Goal: Transaction & Acquisition: Book appointment/travel/reservation

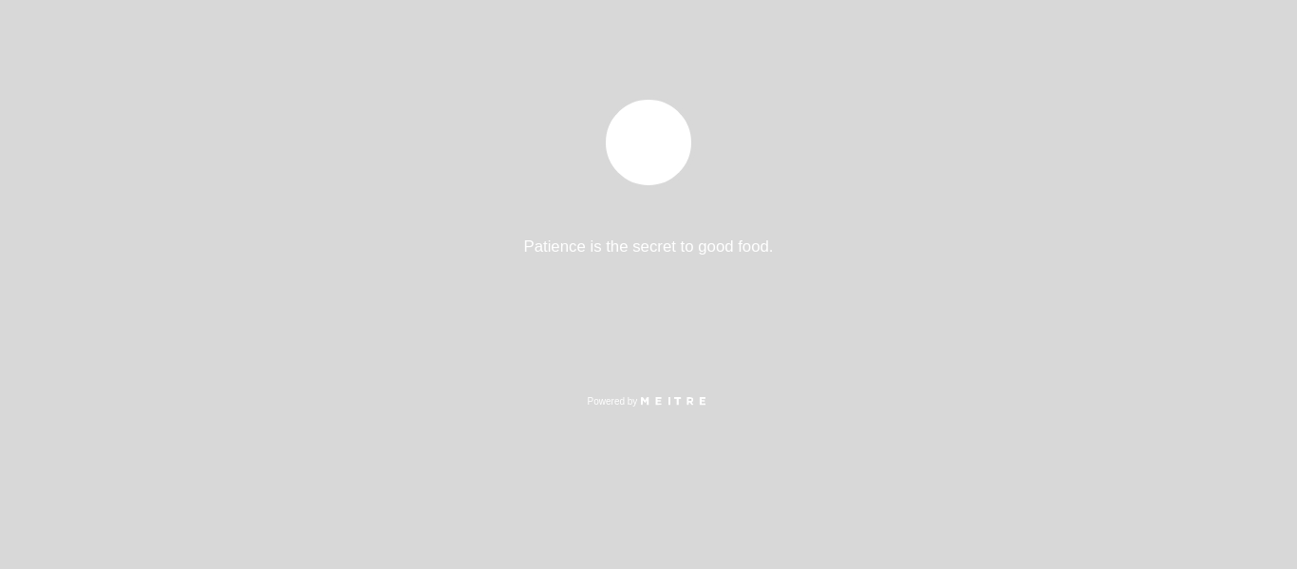
select select "pt"
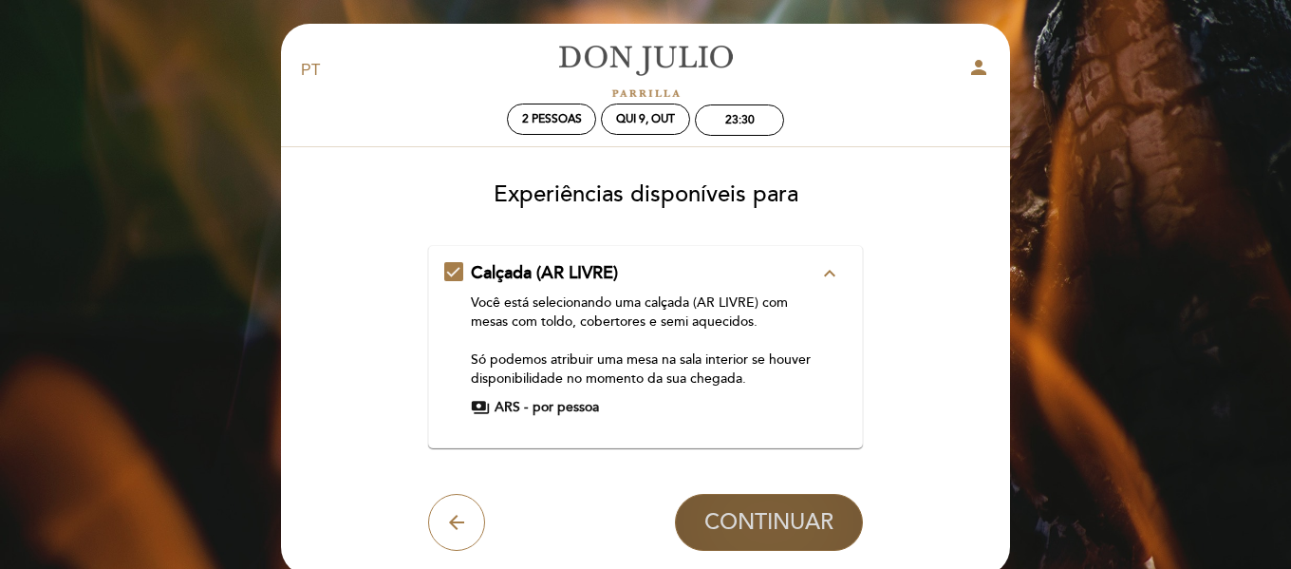
click at [759, 536] on button "CONTINUAR" at bounding box center [769, 522] width 188 height 57
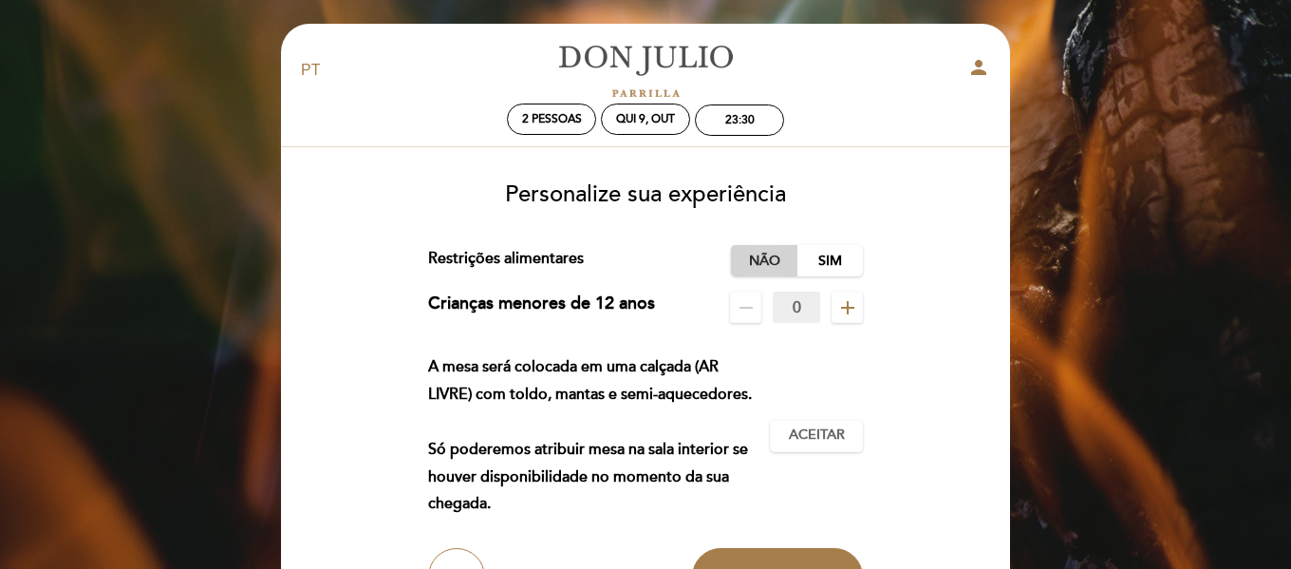
click at [752, 252] on label "Não" at bounding box center [764, 260] width 66 height 31
click at [803, 437] on span "Aceitar" at bounding box center [817, 435] width 56 height 20
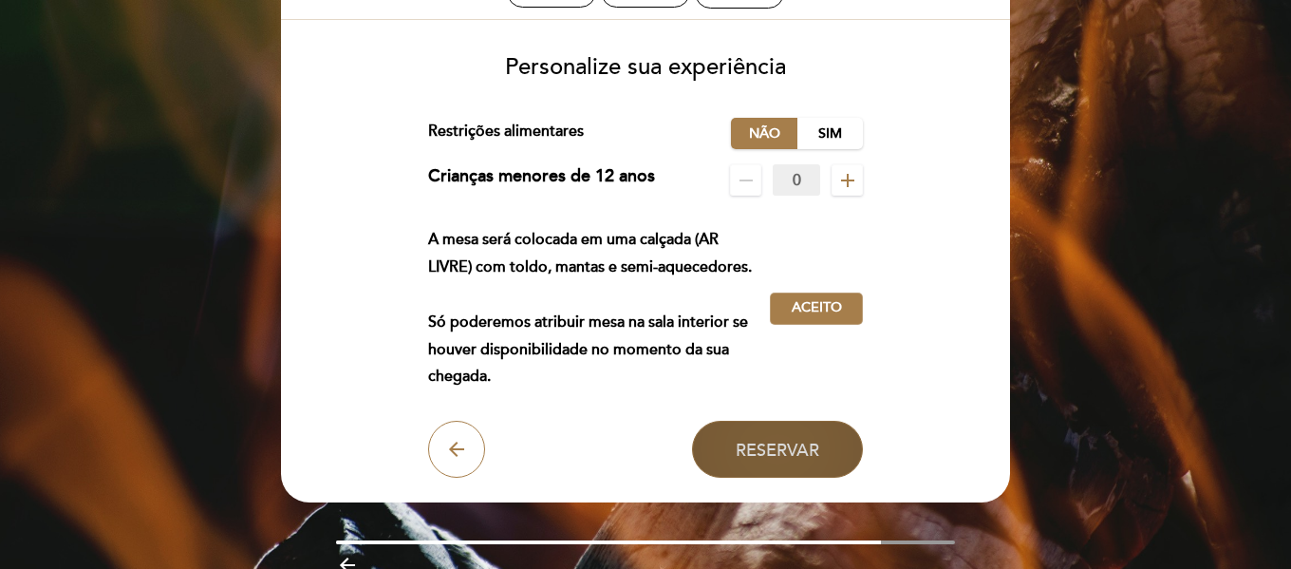
click at [787, 462] on button "Reservar" at bounding box center [777, 448] width 171 height 57
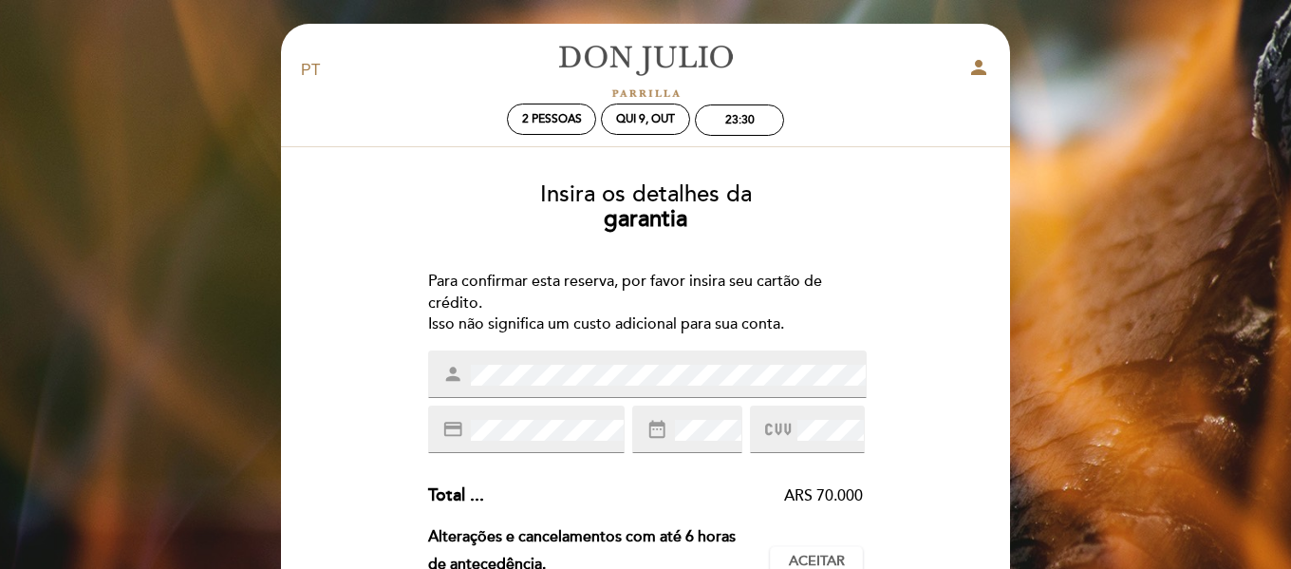
click at [840, 502] on div "ARS 70.000" at bounding box center [674, 496] width 380 height 22
